Goal: Information Seeking & Learning: Learn about a topic

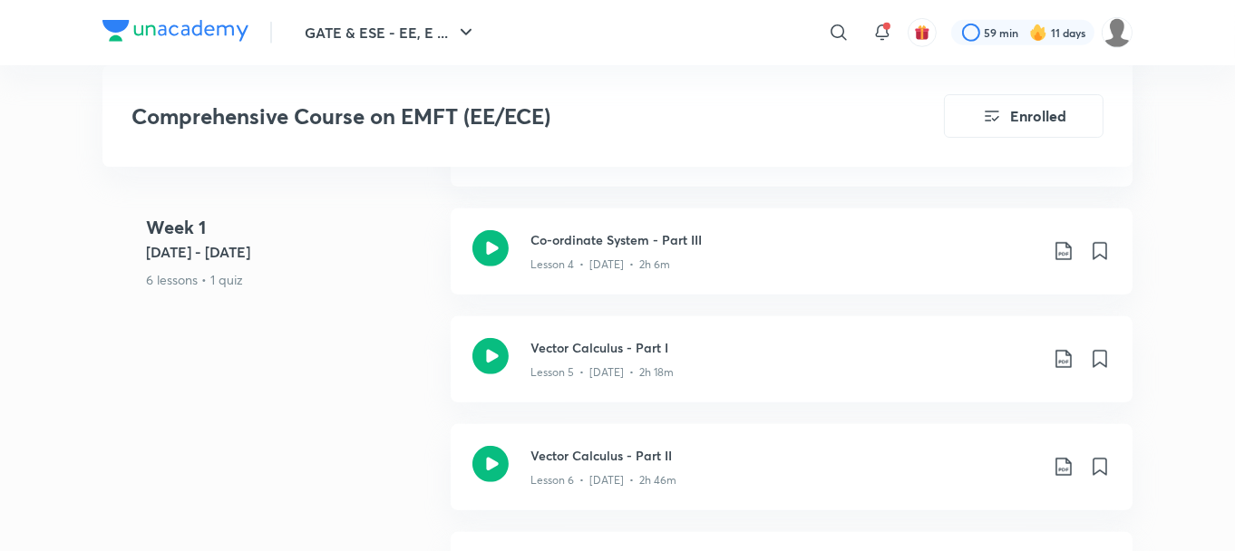
scroll to position [1456, 0]
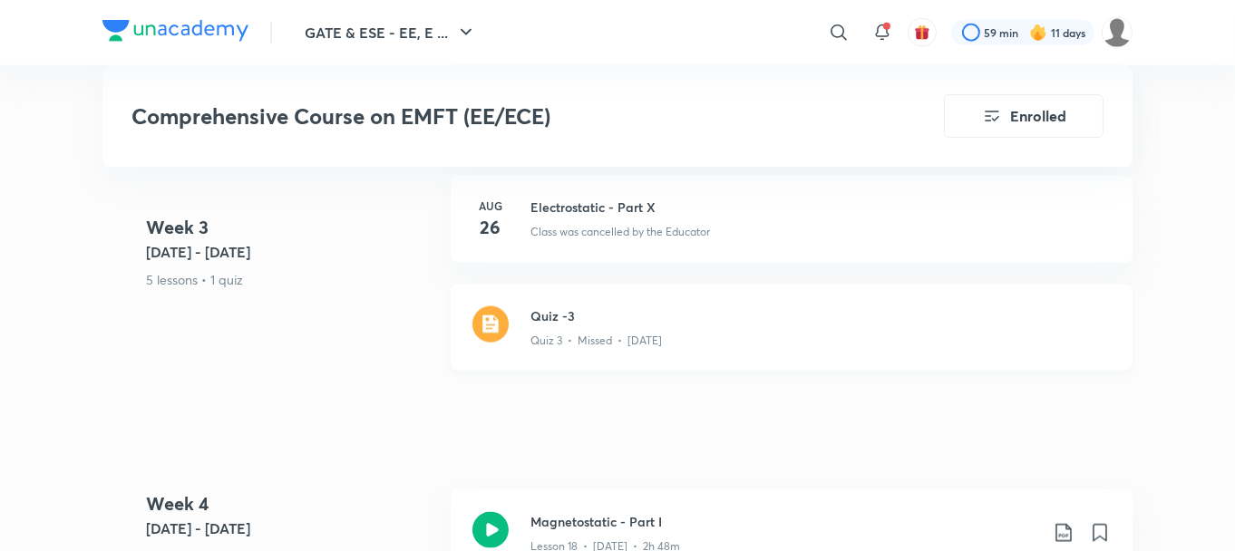
click at [581, 356] on div "Quiz -3 Quiz 3 • Missed • Aug 27" at bounding box center [792, 328] width 682 height 86
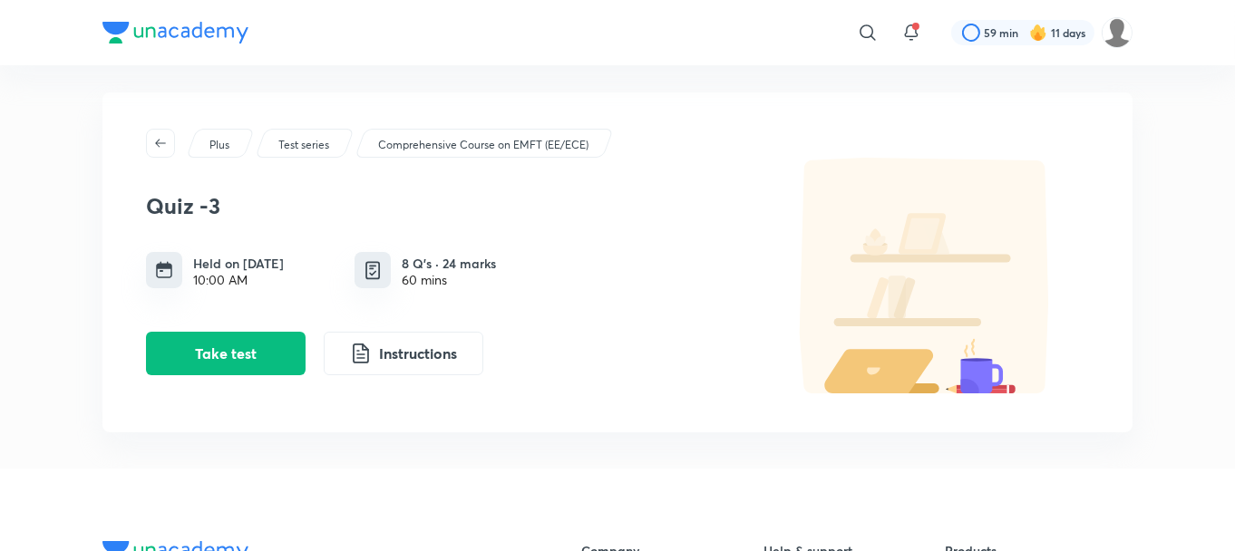
scroll to position [10, 0]
click at [151, 141] on span "button" at bounding box center [160, 142] width 27 height 15
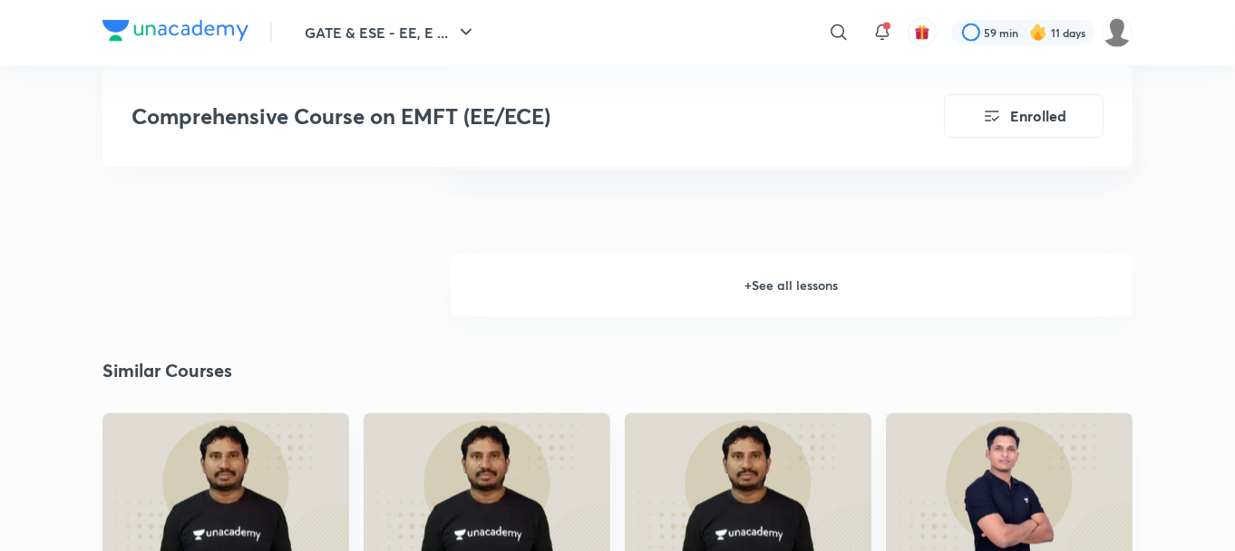
scroll to position [3381, 0]
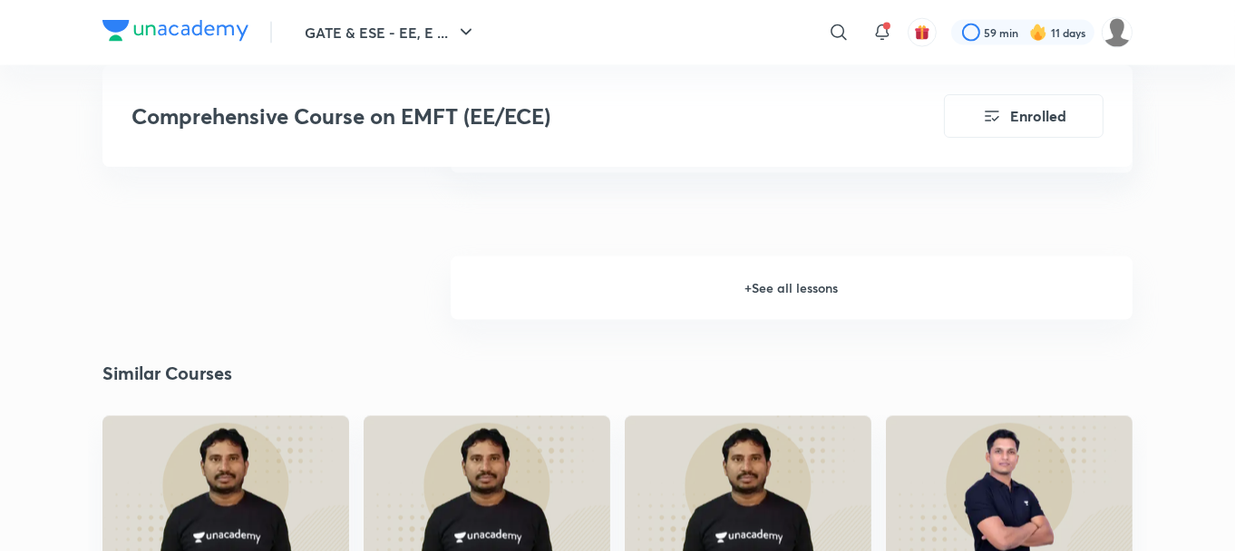
click at [717, 288] on h6 "+ See all lessons" at bounding box center [792, 288] width 682 height 63
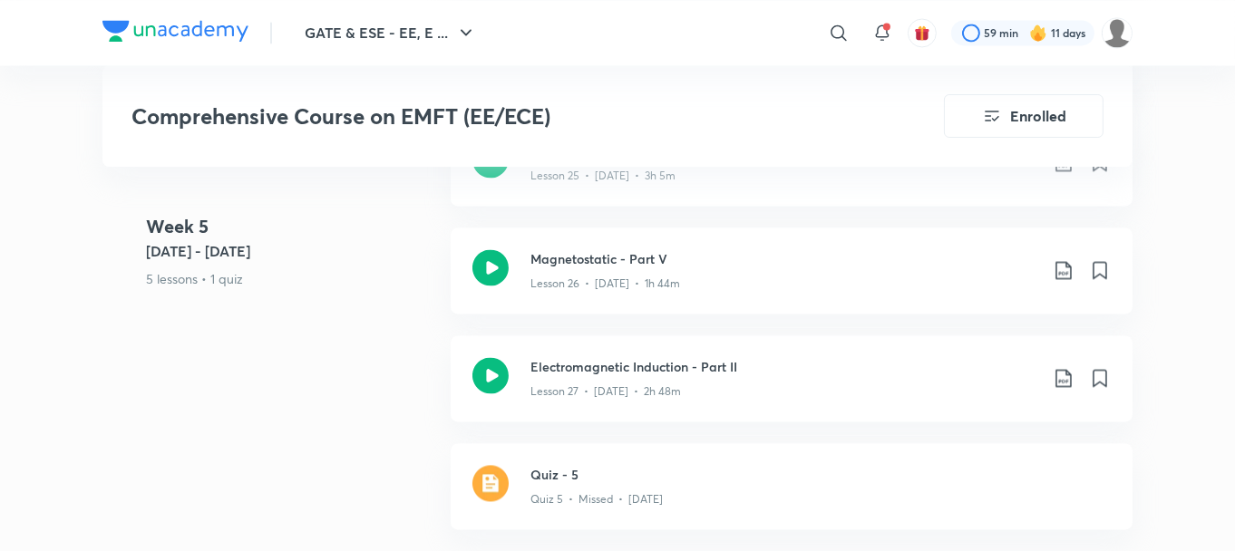
scroll to position [4454, 0]
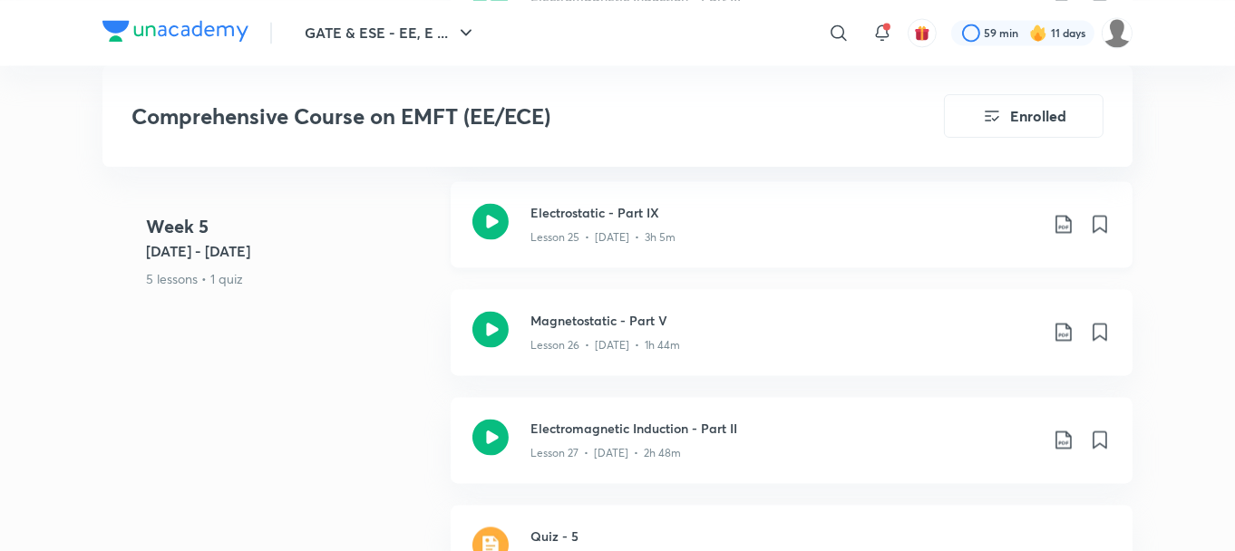
click at [493, 217] on icon at bounding box center [491, 221] width 36 height 36
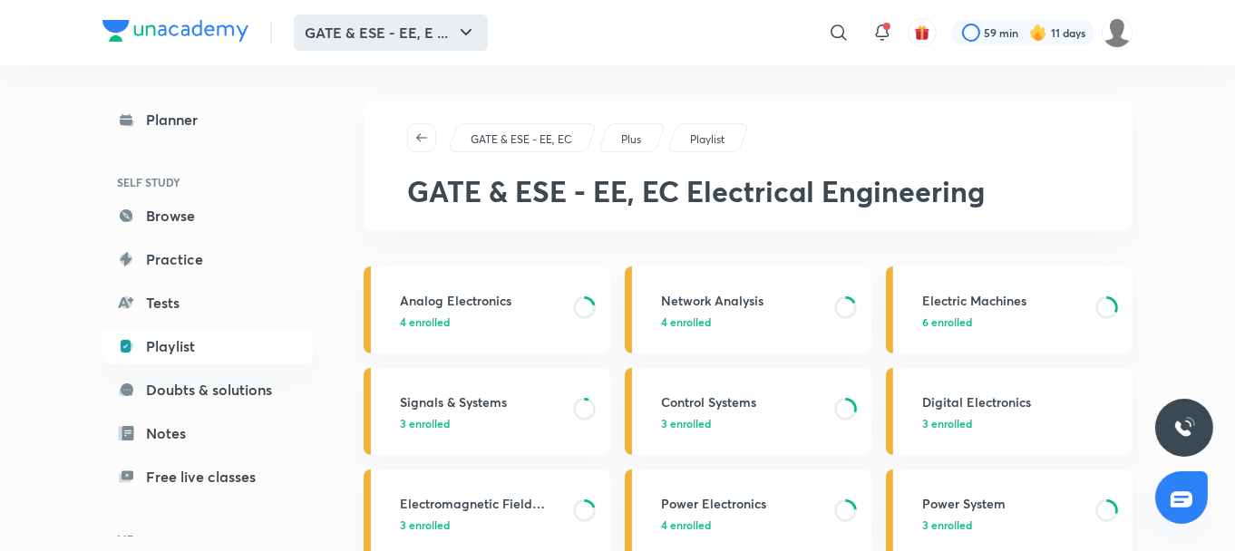
click at [468, 24] on icon "button" at bounding box center [466, 33] width 22 height 22
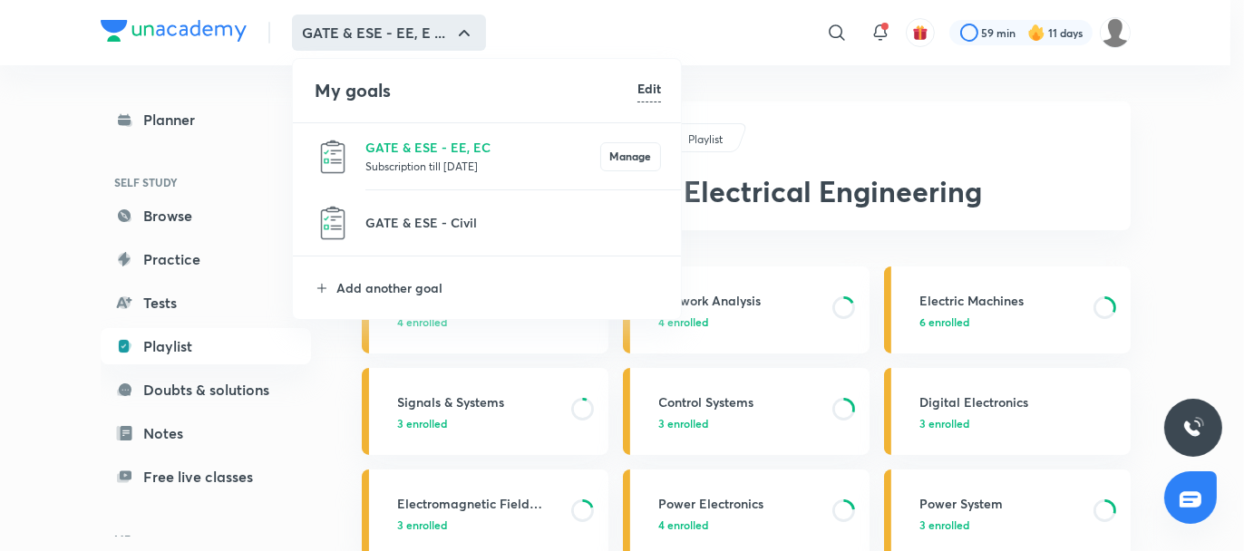
drag, startPoint x: 787, startPoint y: 72, endPoint x: 839, endPoint y: 27, distance: 68.2
click at [839, 27] on div at bounding box center [622, 275] width 1244 height 551
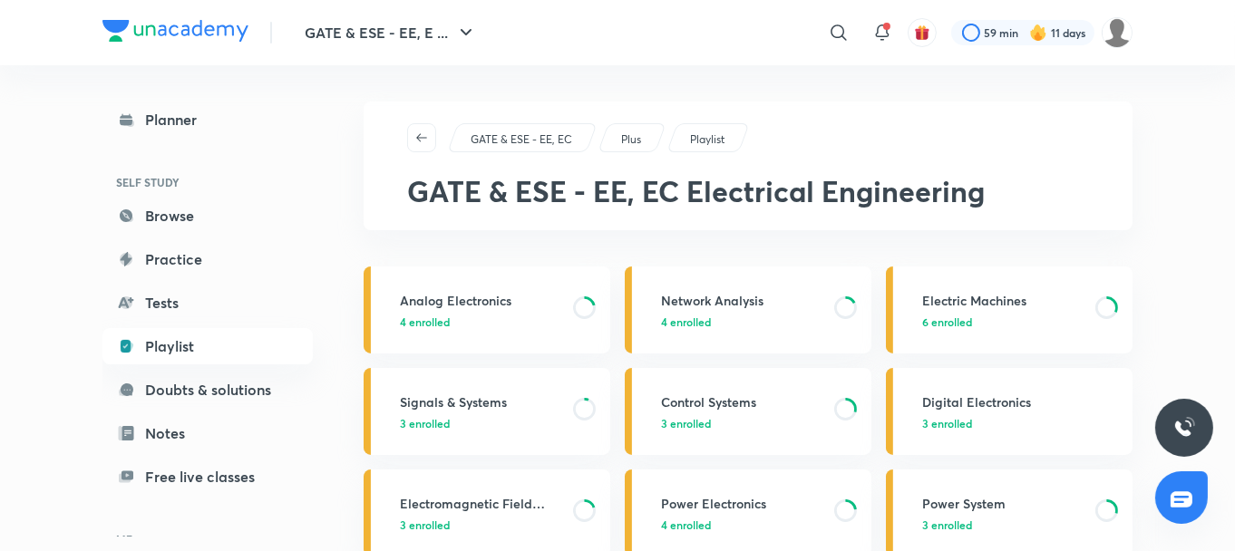
click at [839, 27] on icon at bounding box center [839, 33] width 22 height 22
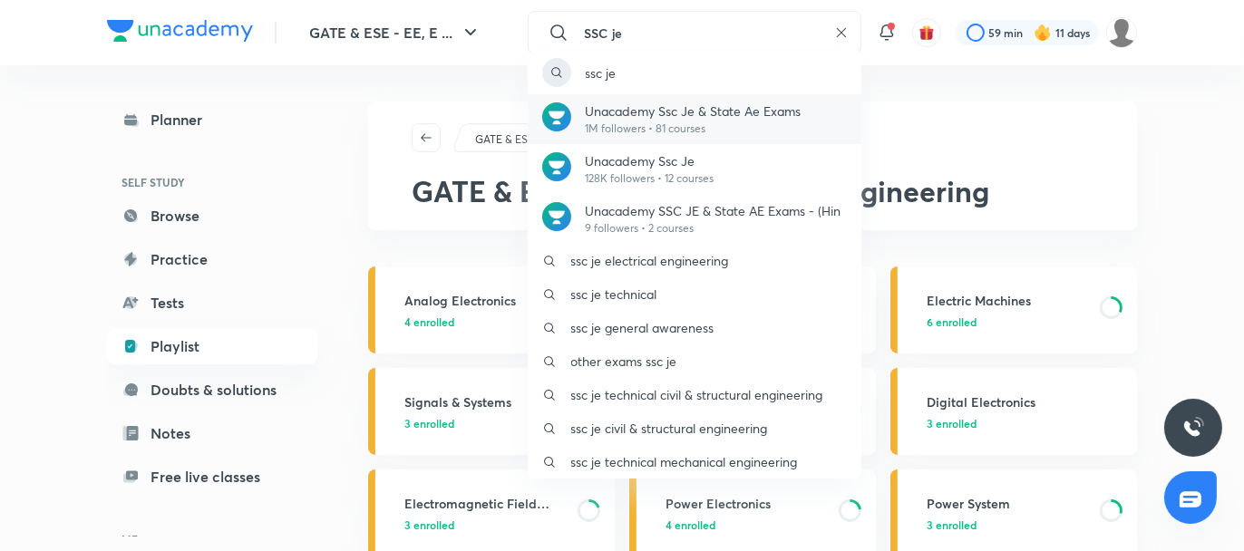
type input "SSC je"
click at [775, 108] on p "Unacademy Ssc Je & State Ae Exams" at bounding box center [694, 111] width 216 height 19
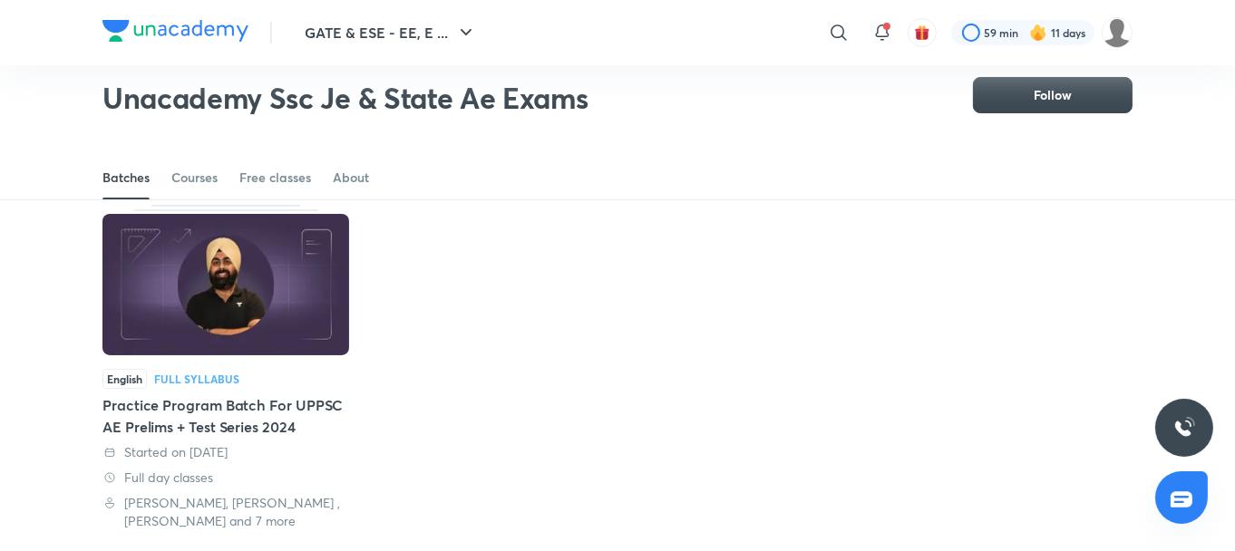
scroll to position [80, 0]
click at [258, 287] on img at bounding box center [225, 285] width 247 height 141
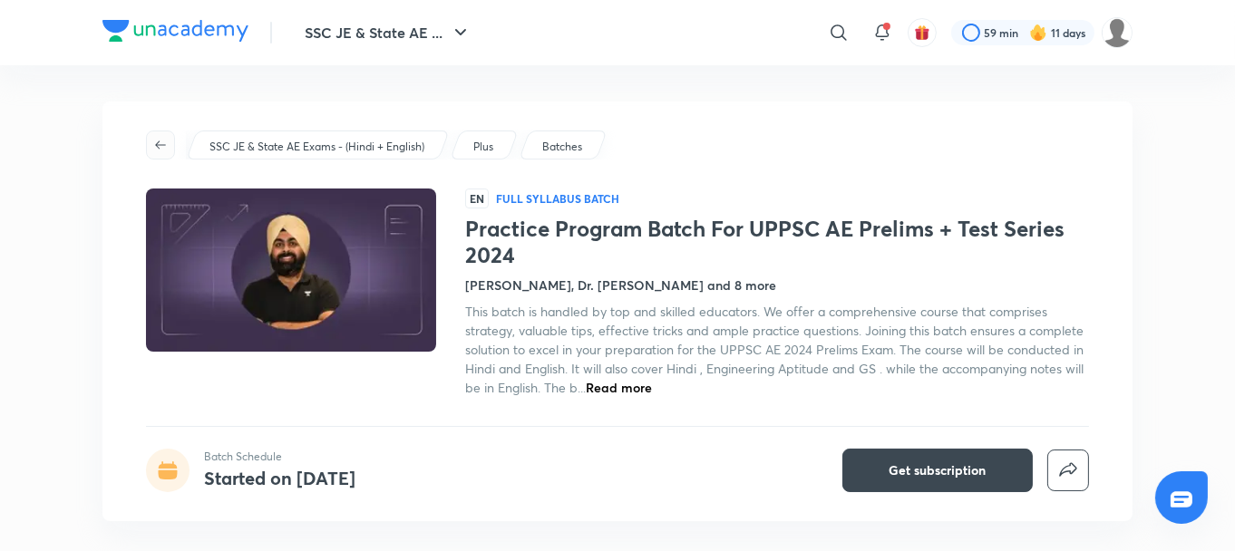
click at [165, 139] on icon "button" at bounding box center [160, 145] width 15 height 15
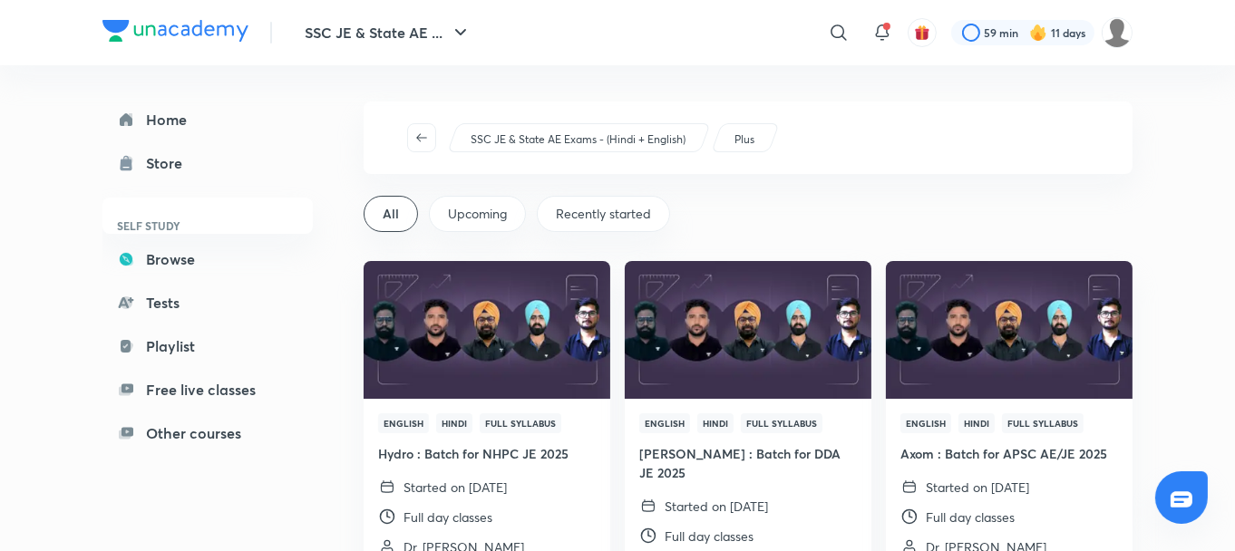
click at [591, 212] on span "Recently started" at bounding box center [603, 214] width 95 height 18
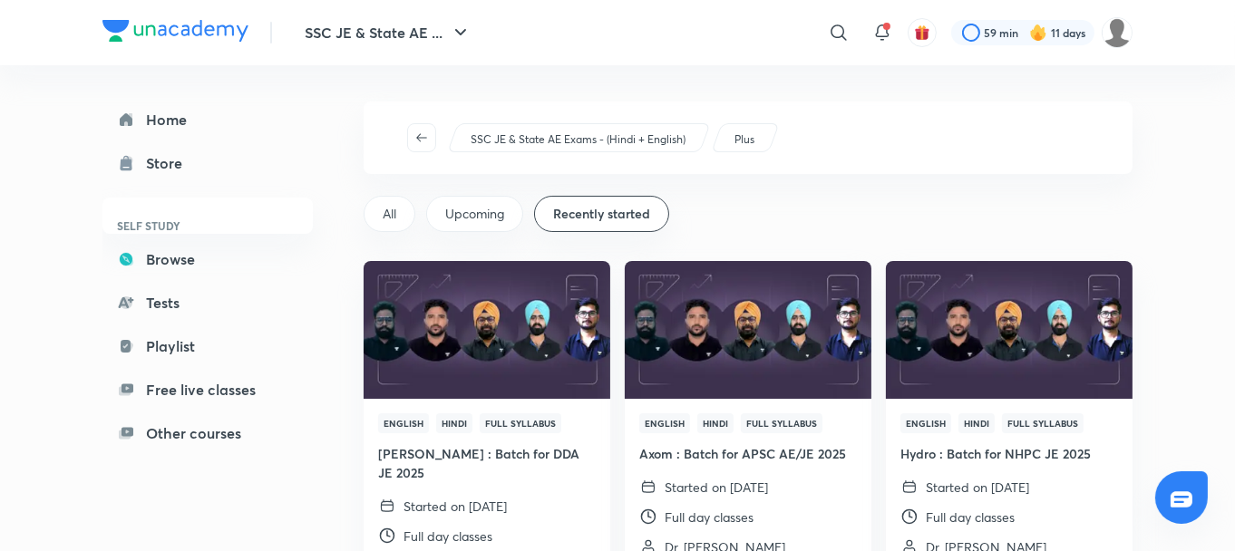
click at [385, 203] on div "All" at bounding box center [390, 214] width 52 height 36
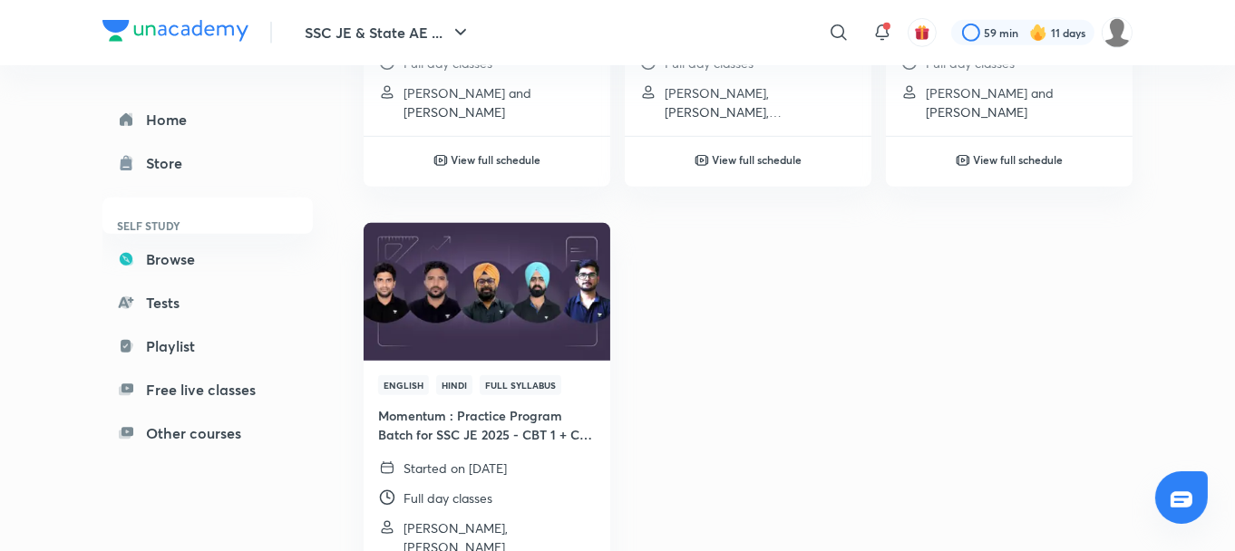
scroll to position [1308, 0]
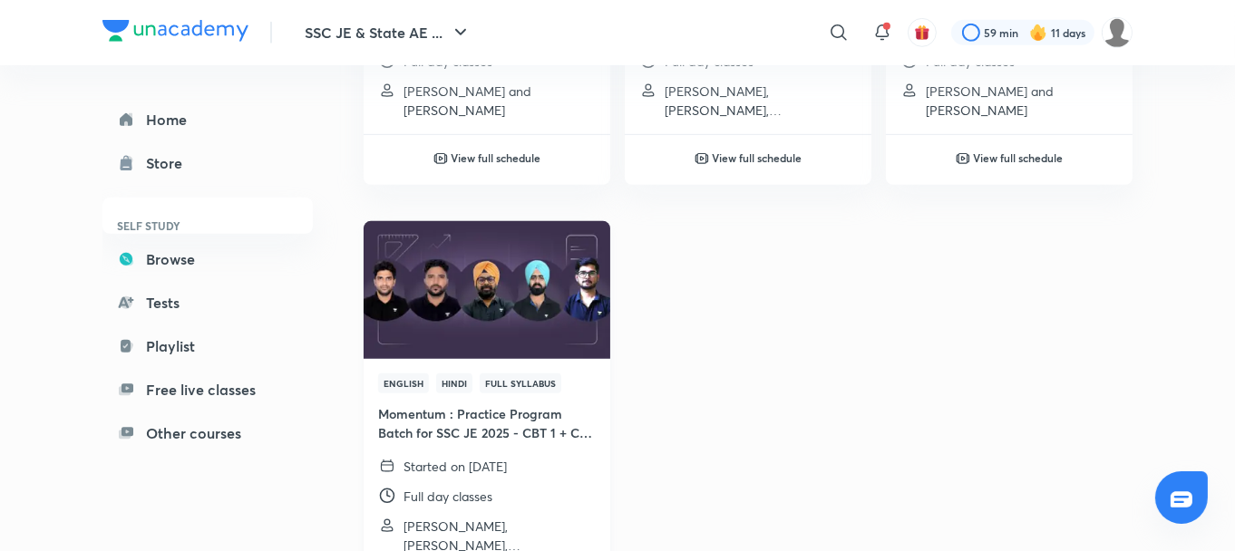
click at [537, 312] on img at bounding box center [486, 290] width 251 height 141
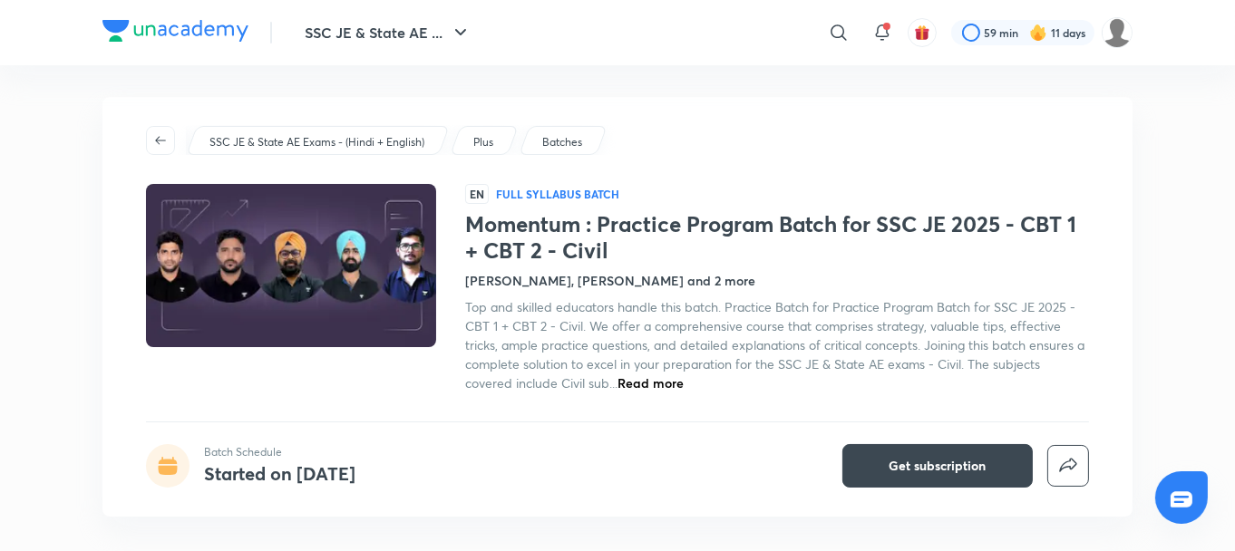
scroll to position [2, 0]
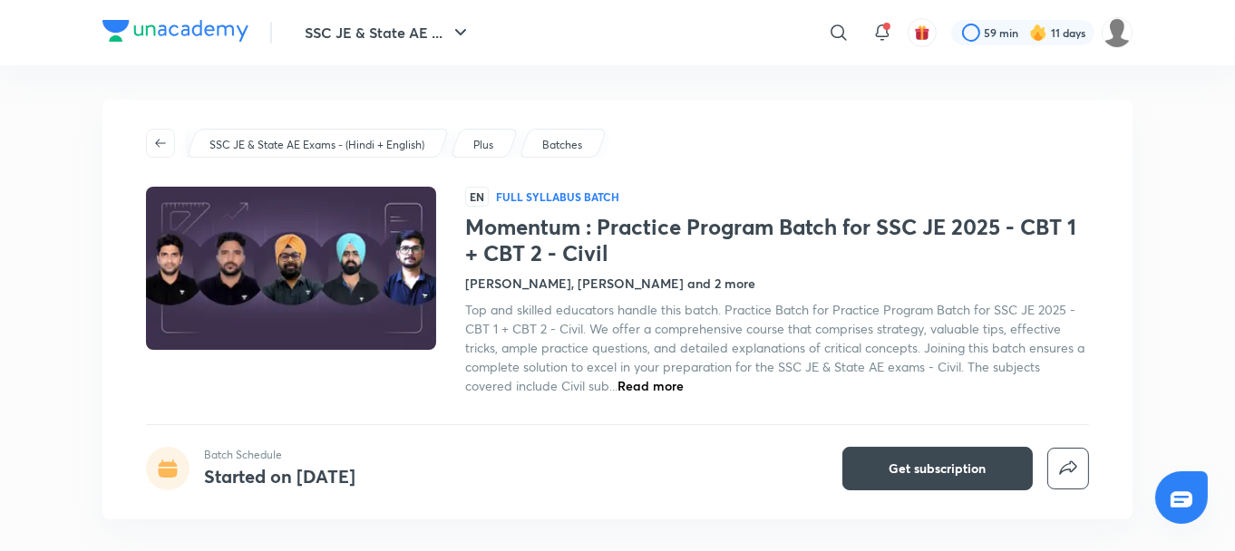
click at [656, 389] on span "Read more" at bounding box center [651, 385] width 66 height 17
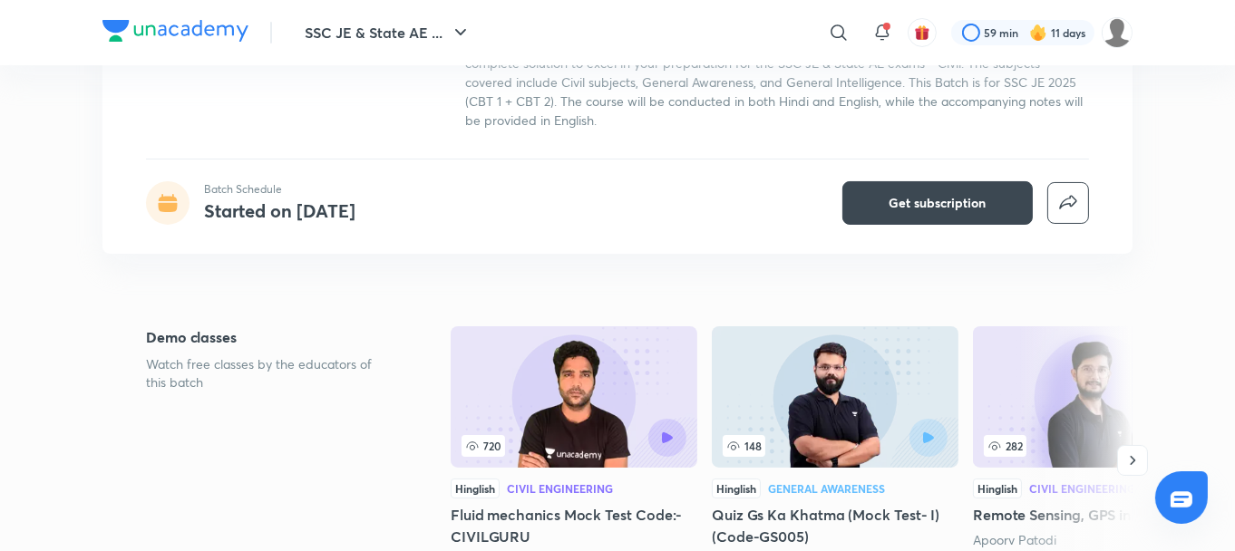
scroll to position [0, 0]
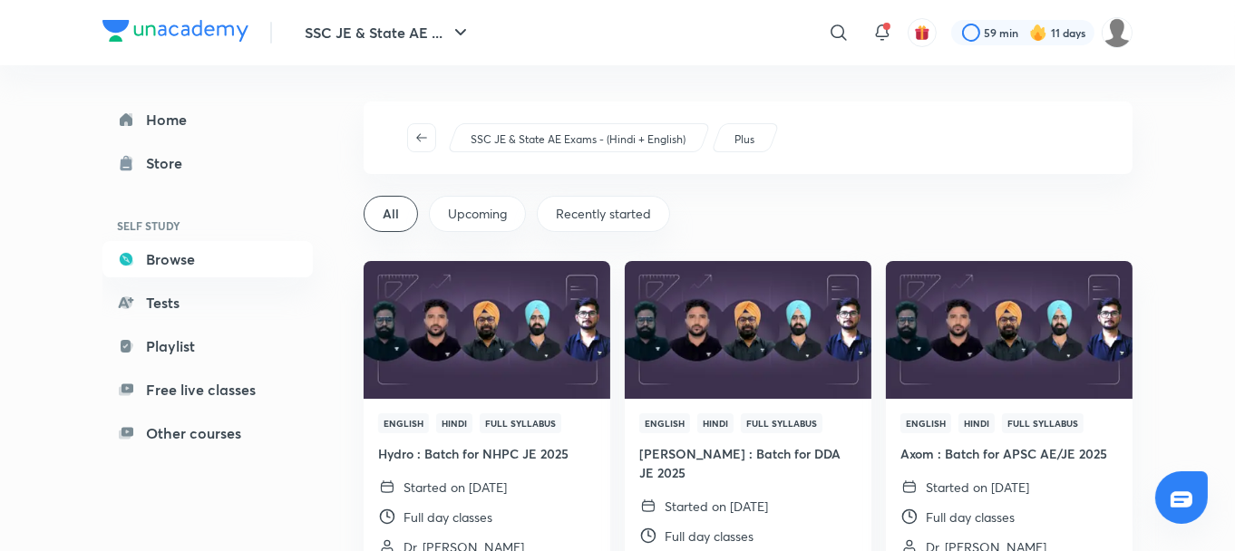
click at [736, 139] on p "Plus" at bounding box center [745, 140] width 20 height 16
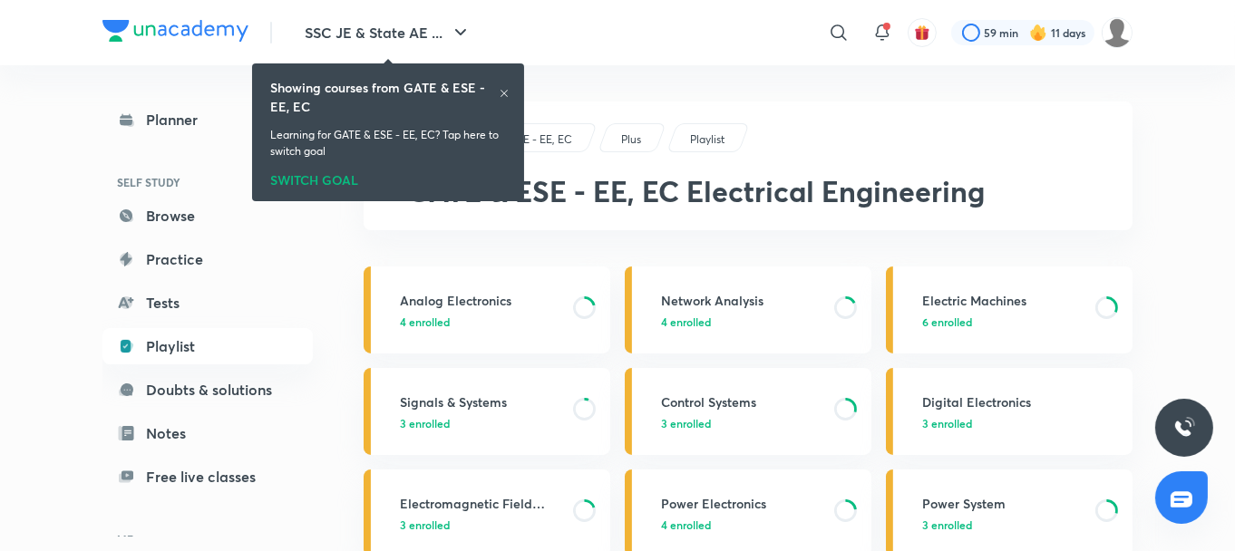
click at [507, 94] on icon at bounding box center [504, 93] width 11 height 11
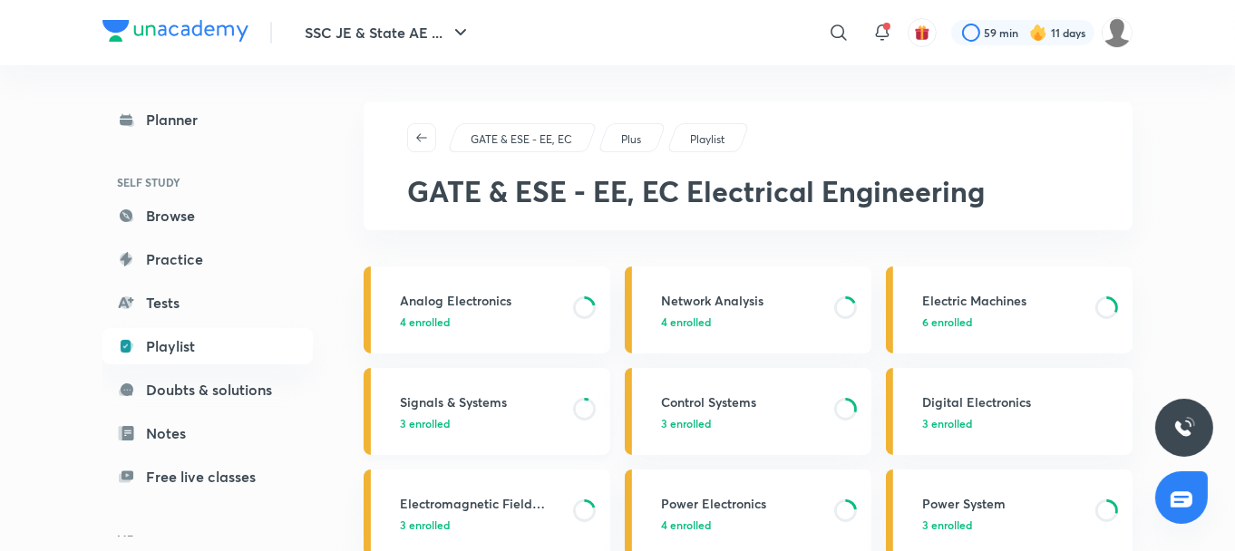
click at [462, 401] on h3 "Signals & Systems" at bounding box center [481, 402] width 162 height 19
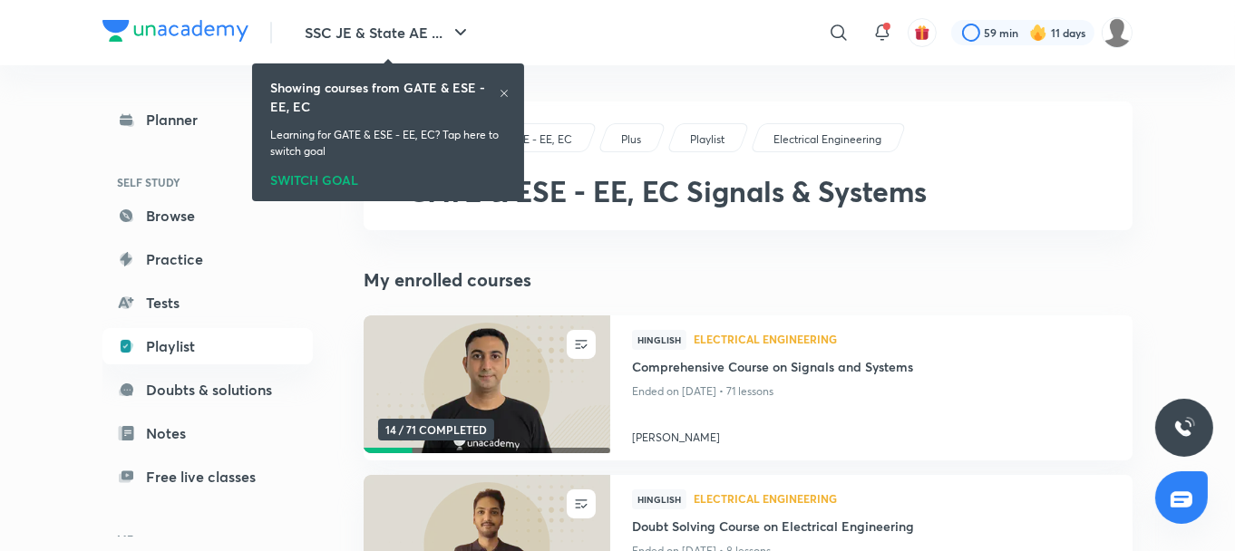
click at [503, 89] on icon at bounding box center [504, 93] width 11 height 11
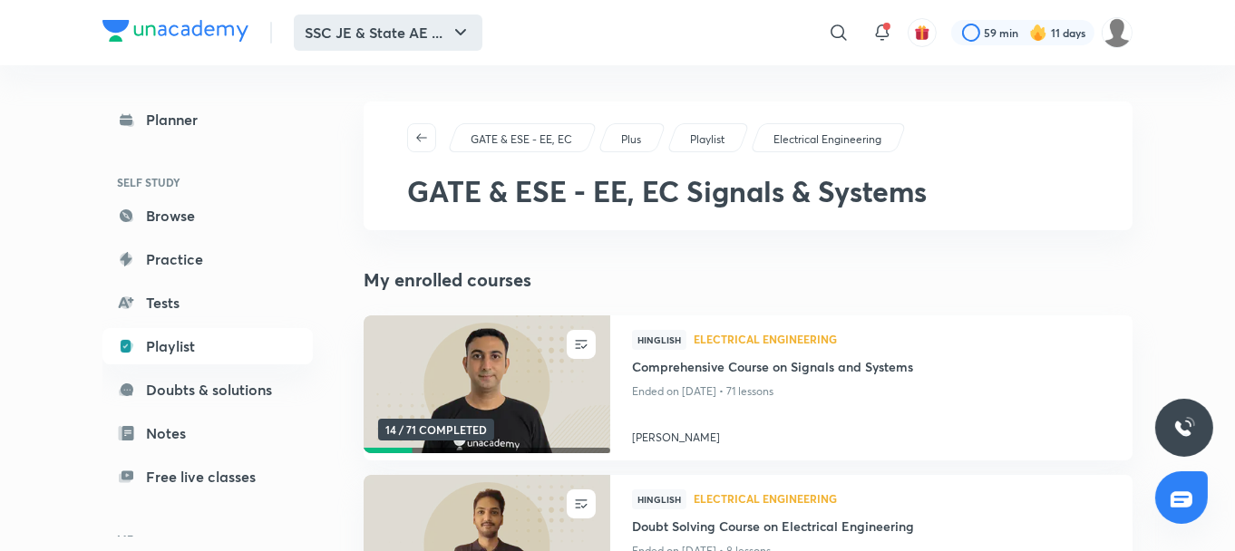
click at [441, 31] on button "SSC JE & State AE ..." at bounding box center [388, 33] width 189 height 36
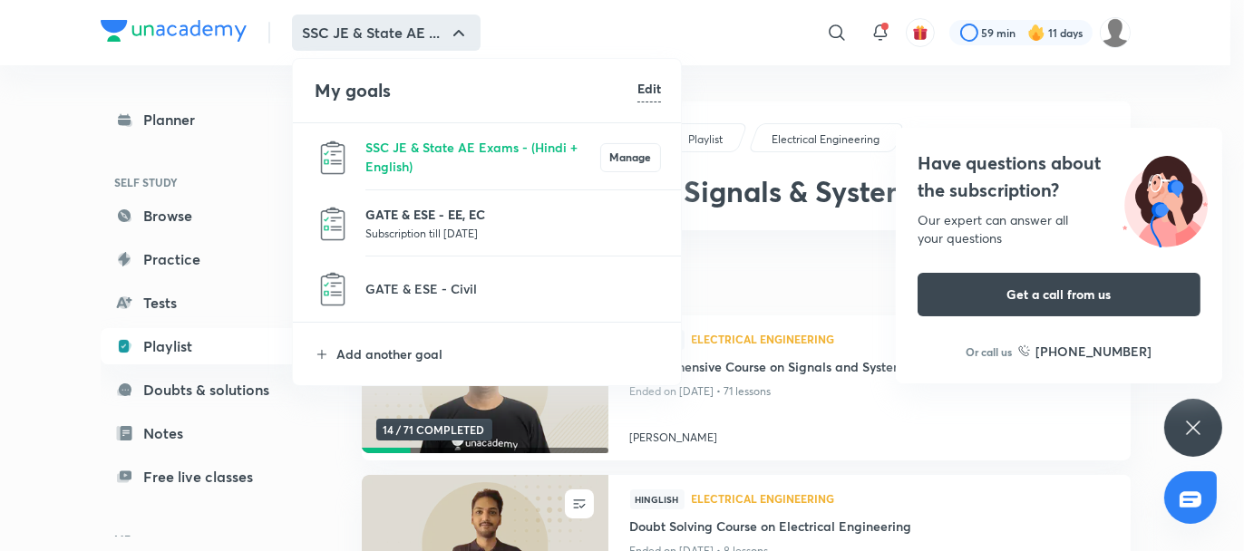
click at [433, 215] on p "GATE & ESE - EE, EC" at bounding box center [514, 214] width 296 height 19
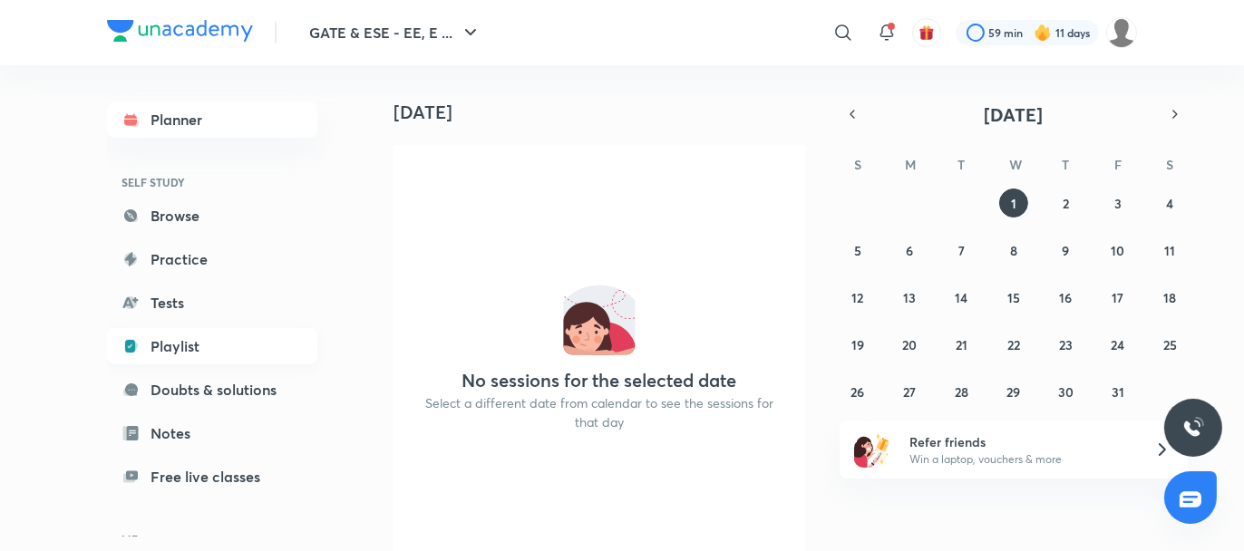
click at [202, 339] on link "Playlist" at bounding box center [212, 346] width 210 height 36
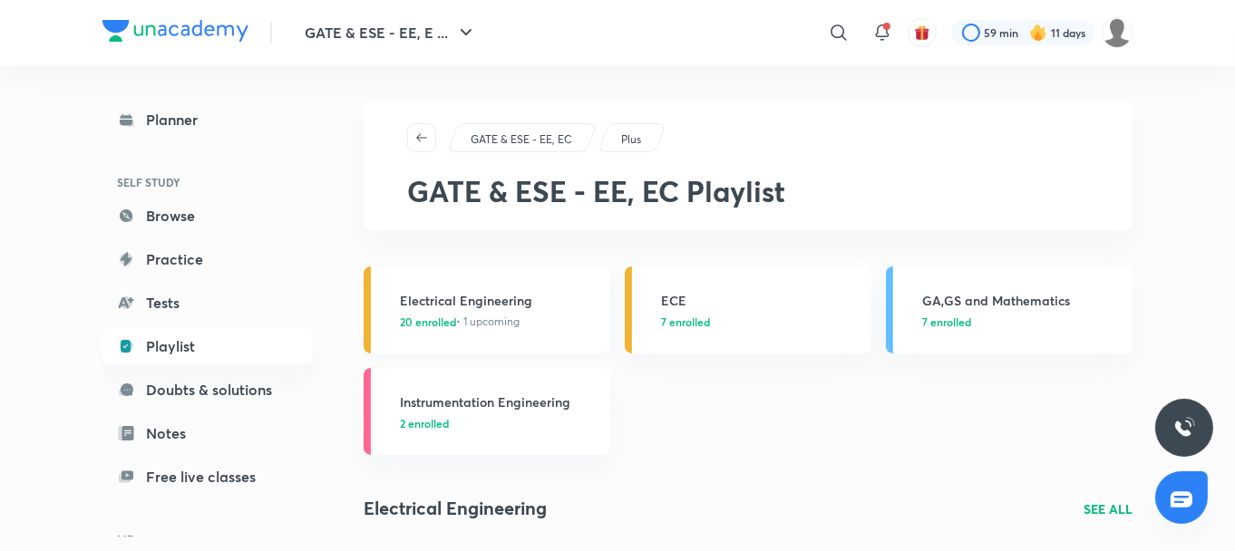
click at [498, 300] on h3 "Electrical Engineering" at bounding box center [500, 300] width 200 height 19
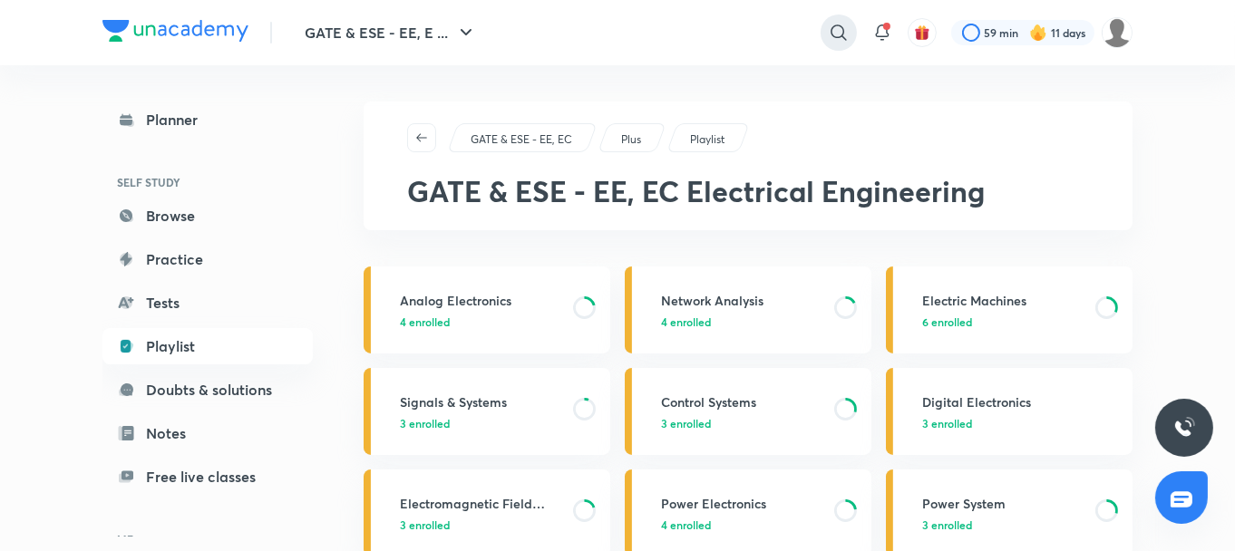
click at [839, 26] on icon at bounding box center [839, 33] width 22 height 22
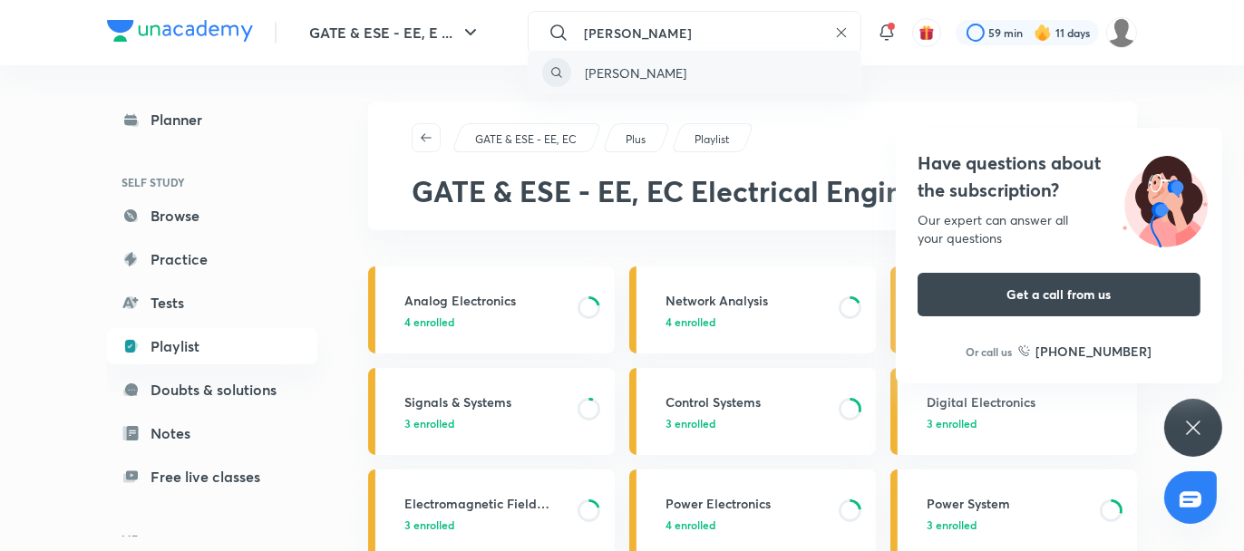
type input "aditya karwal"
click at [682, 76] on div "aditya karwal" at bounding box center [695, 73] width 334 height 44
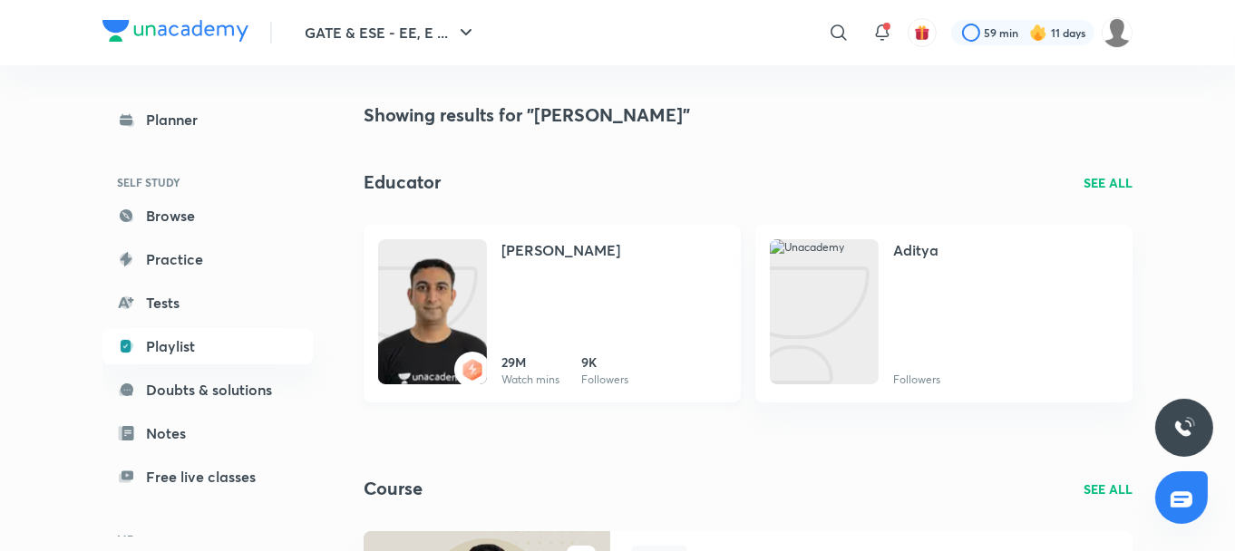
click at [506, 269] on div "[PERSON_NAME]" at bounding box center [614, 259] width 225 height 40
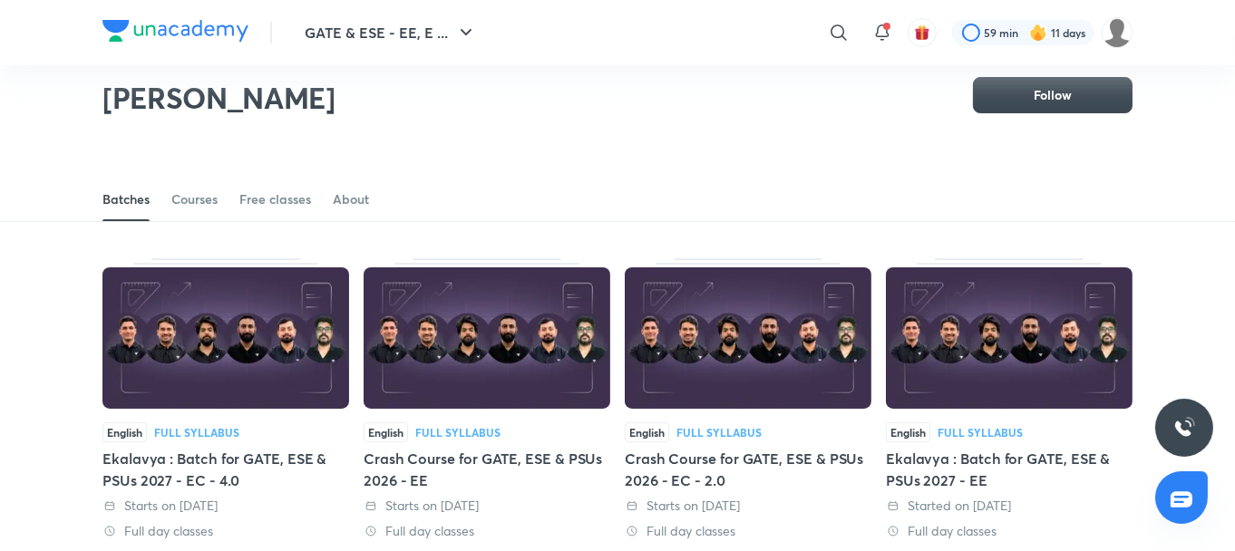
scroll to position [27, 0]
click at [204, 196] on div "Courses" at bounding box center [194, 199] width 46 height 18
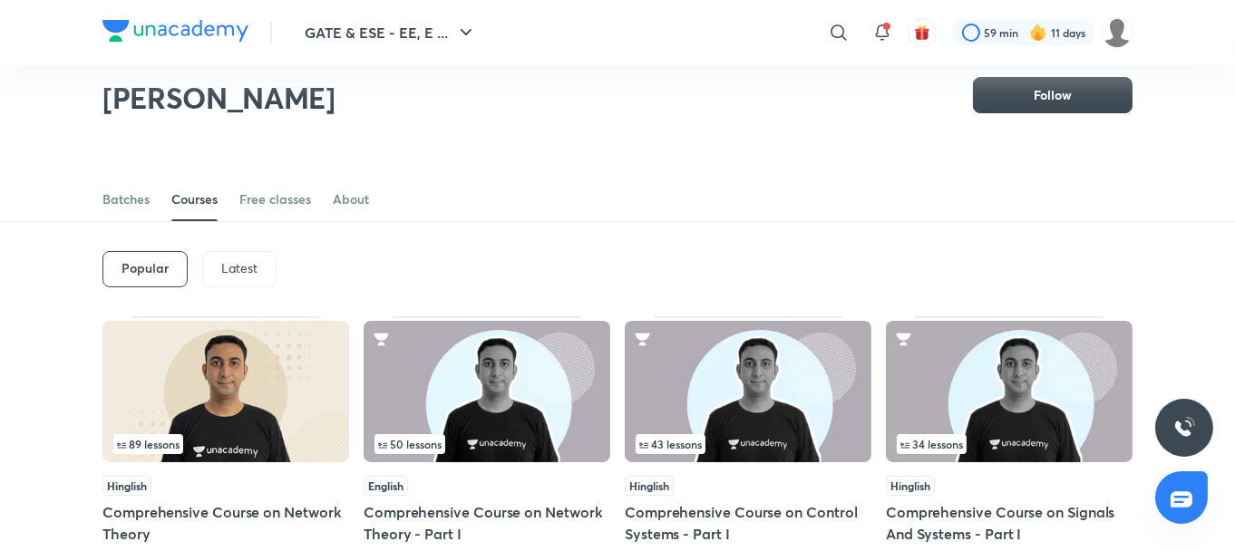
scroll to position [80, 0]
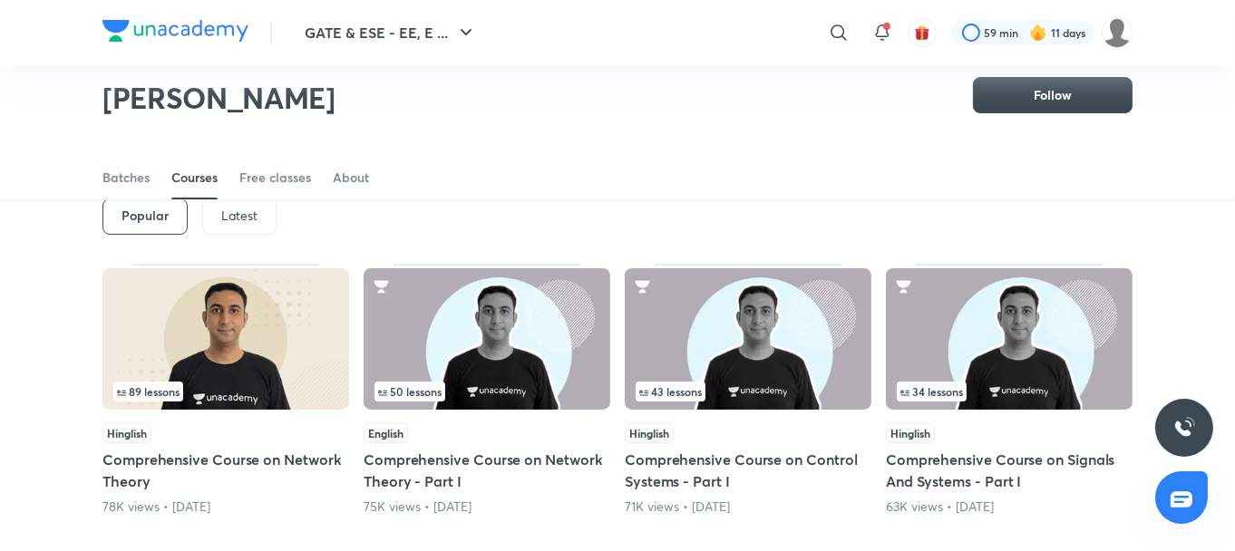
click at [257, 219] on div "Latest" at bounding box center [239, 217] width 74 height 36
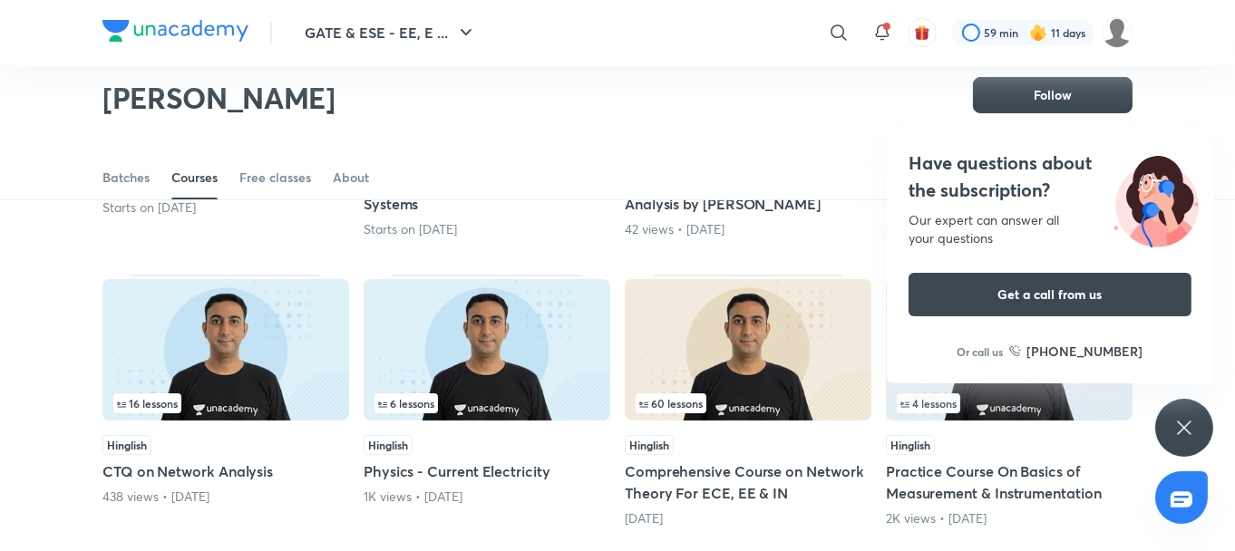
scroll to position [358, 0]
click at [1193, 410] on div "Have questions about the subscription? Our expert can answer all your questions…" at bounding box center [1185, 428] width 58 height 58
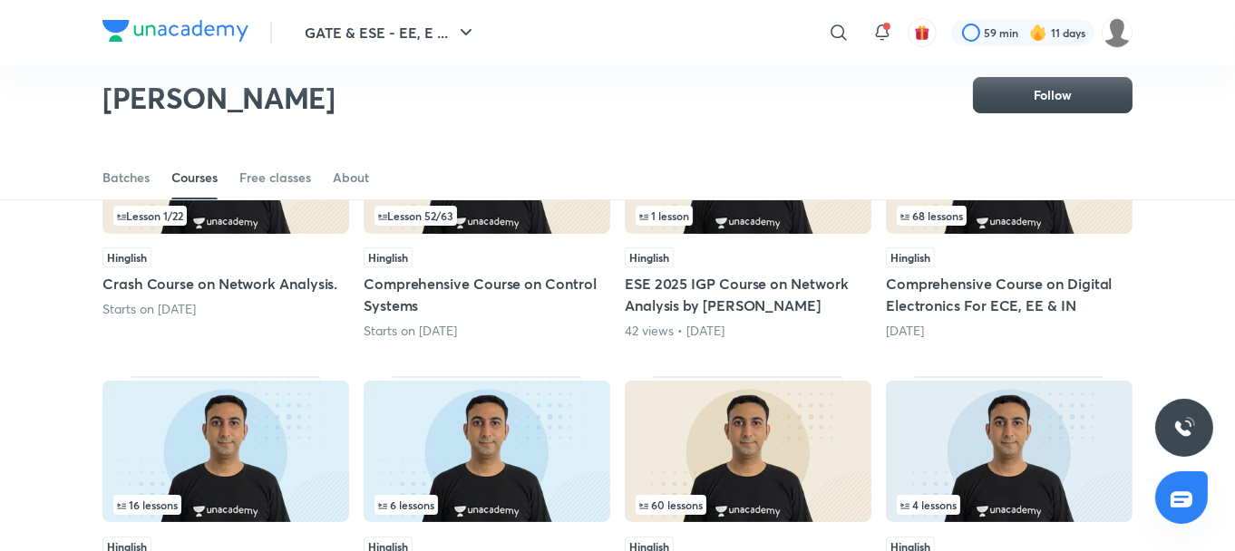
scroll to position [0, 0]
